Goal: Download file/media

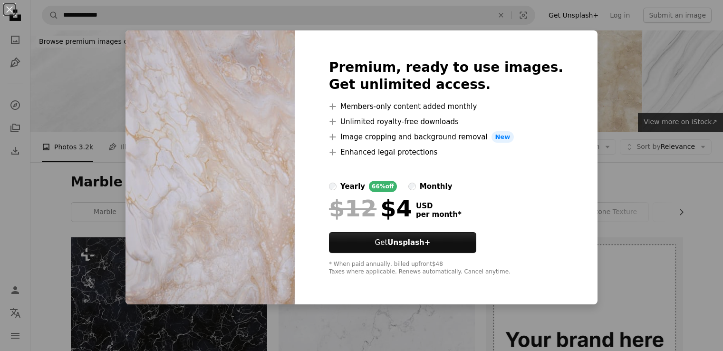
scroll to position [1474, 0]
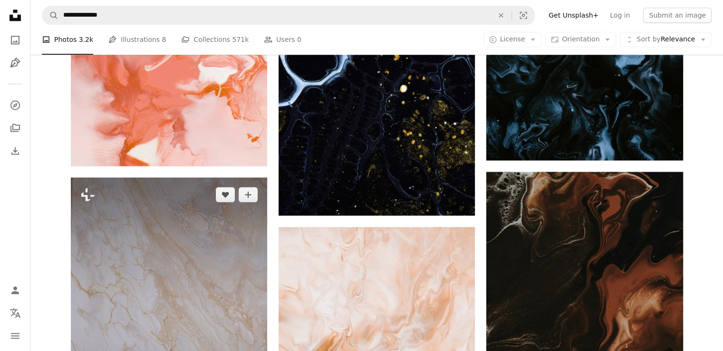
scroll to position [1284, 0]
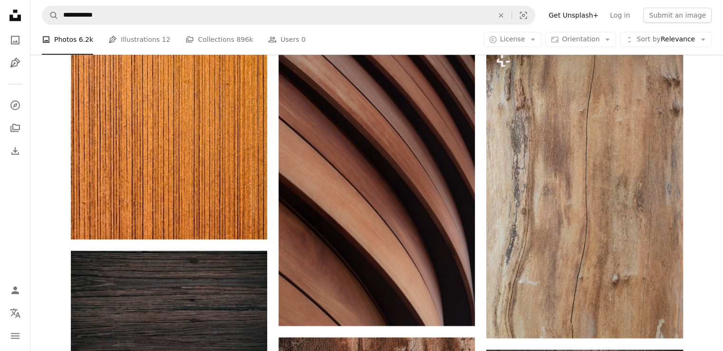
scroll to position [713, 0]
